Goal: Task Accomplishment & Management: Manage account settings

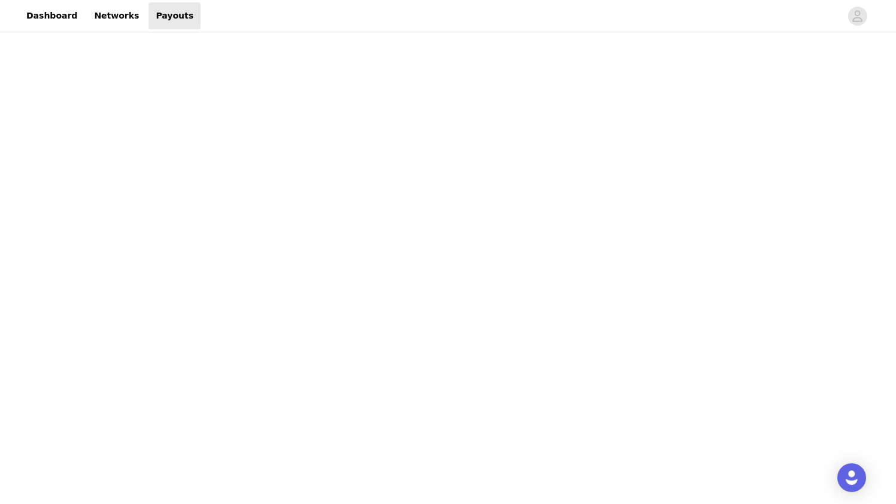
scroll to position [226, 0]
